Goal: Complete application form

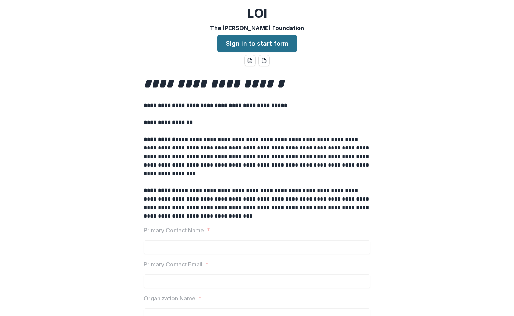
click at [262, 45] on link "Sign in to start form" at bounding box center [257, 43] width 80 height 17
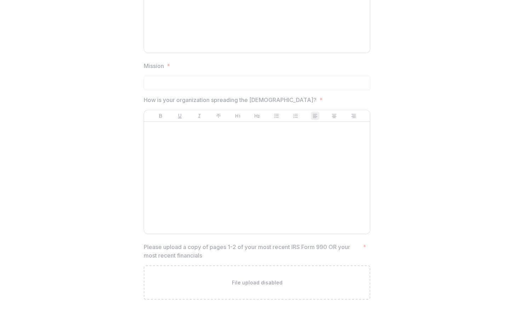
scroll to position [1036, 0]
